Goal: Task Accomplishment & Management: Complete application form

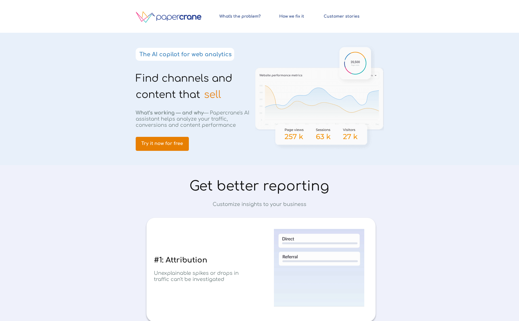
click at [172, 148] on link "Try it now for free" at bounding box center [162, 144] width 53 height 14
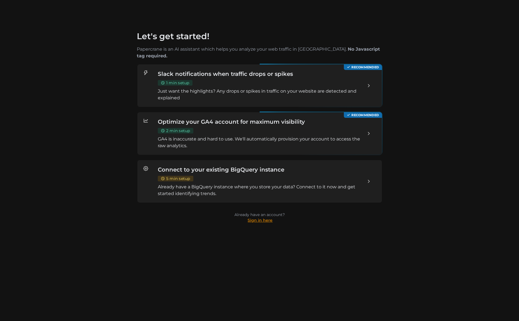
click at [259, 218] on link "Sign in here" at bounding box center [260, 220] width 25 height 5
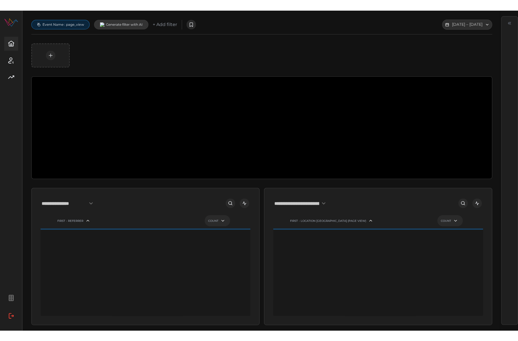
scroll to position [0, 1]
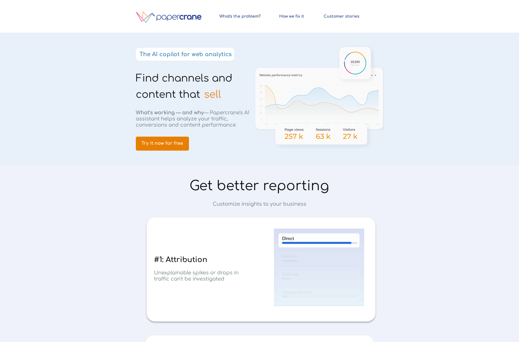
click at [167, 140] on link "Try it now for free" at bounding box center [162, 144] width 53 height 14
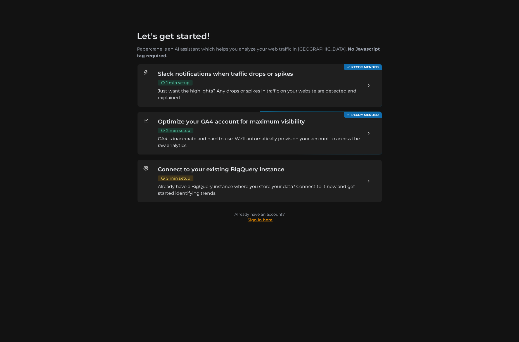
click at [269, 218] on link "Sign in here" at bounding box center [260, 220] width 25 height 5
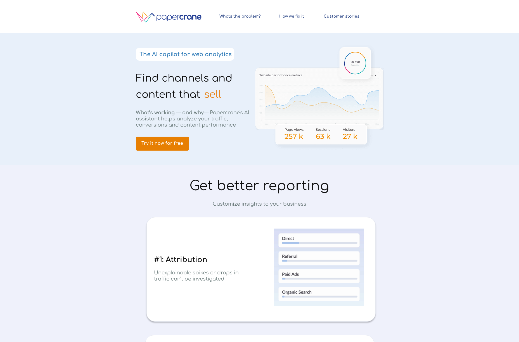
click at [153, 144] on span "Try it now for free" at bounding box center [162, 143] width 53 height 5
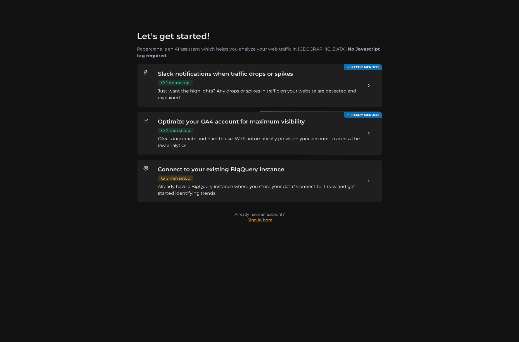
click at [260, 218] on link "Sign in here" at bounding box center [260, 220] width 25 height 5
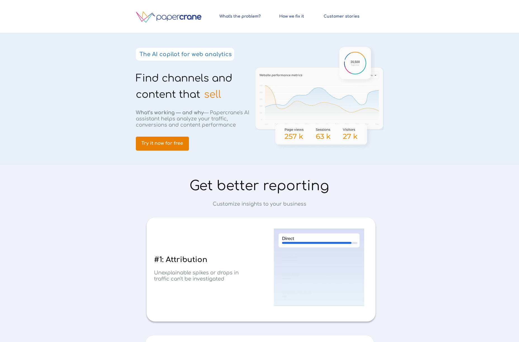
click at [166, 146] on span "Try it now for free" at bounding box center [162, 143] width 53 height 5
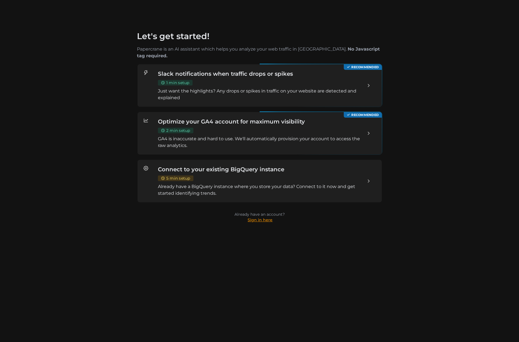
click at [258, 218] on link "Sign in here" at bounding box center [260, 220] width 25 height 5
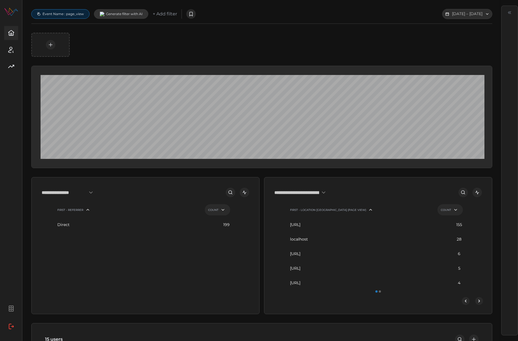
click at [199, 35] on div at bounding box center [261, 45] width 461 height 24
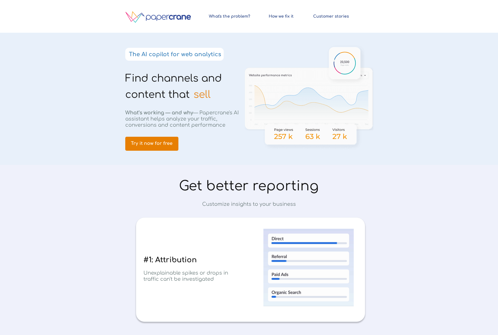
click at [158, 146] on link "Try it now for free" at bounding box center [151, 144] width 53 height 14
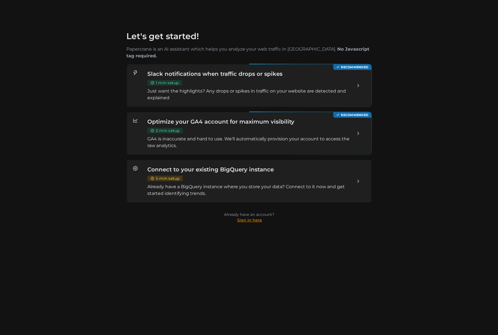
click at [256, 218] on link "Sign in here" at bounding box center [249, 220] width 25 height 5
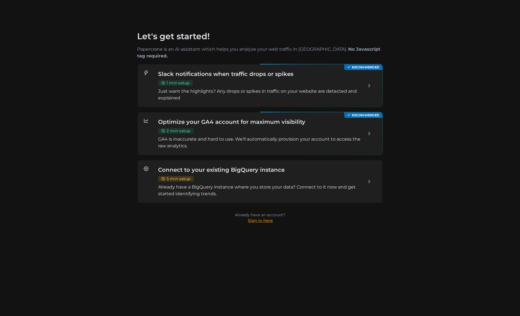
click at [263, 218] on link "Sign in here" at bounding box center [260, 220] width 25 height 5
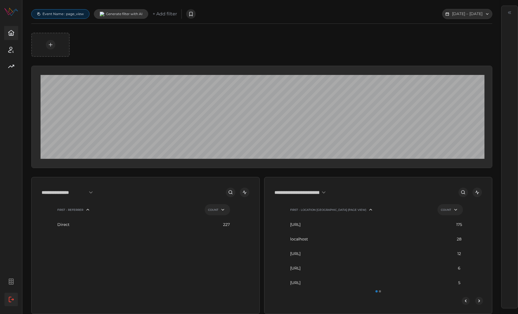
click at [13, 299] on icon "button" at bounding box center [11, 299] width 7 height 7
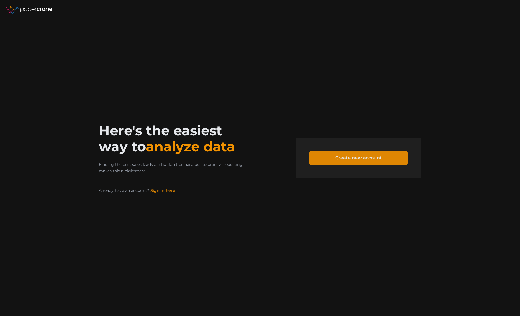
click at [353, 157] on span "Create new account" at bounding box center [358, 157] width 46 height 13
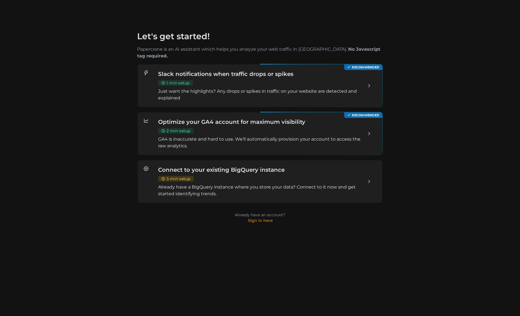
click at [292, 80] on div "Slack notifications when traffic drops or spikes 1 min setup Just want the high…" at bounding box center [260, 85] width 204 height 31
